Goal: Navigation & Orientation: Understand site structure

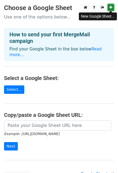
click at [109, 6] on link at bounding box center [111, 7] width 6 height 7
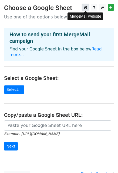
click at [87, 8] on icon at bounding box center [86, 7] width 4 height 4
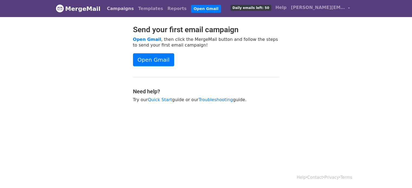
click at [119, 7] on link "Campaigns" at bounding box center [120, 8] width 31 height 11
click at [136, 7] on link "Templates" at bounding box center [150, 8] width 29 height 11
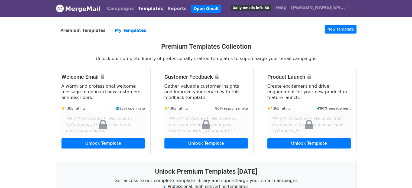
click at [165, 11] on link "Reports" at bounding box center [177, 8] width 24 height 11
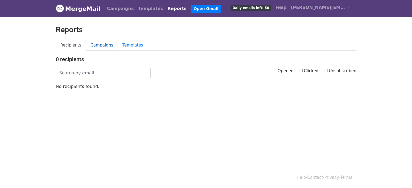
click at [97, 43] on link "Campaigns" at bounding box center [102, 45] width 32 height 11
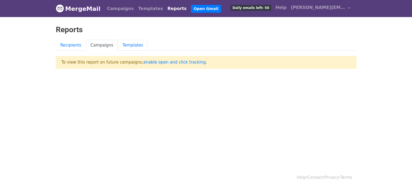
click at [131, 42] on link "Templates" at bounding box center [133, 45] width 30 height 11
click at [163, 63] on link "enable open and click tracking" at bounding box center [174, 62] width 62 height 5
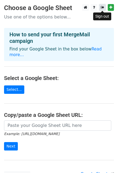
click at [104, 10] on link at bounding box center [102, 7] width 7 height 7
